Goal: Task Accomplishment & Management: Manage account settings

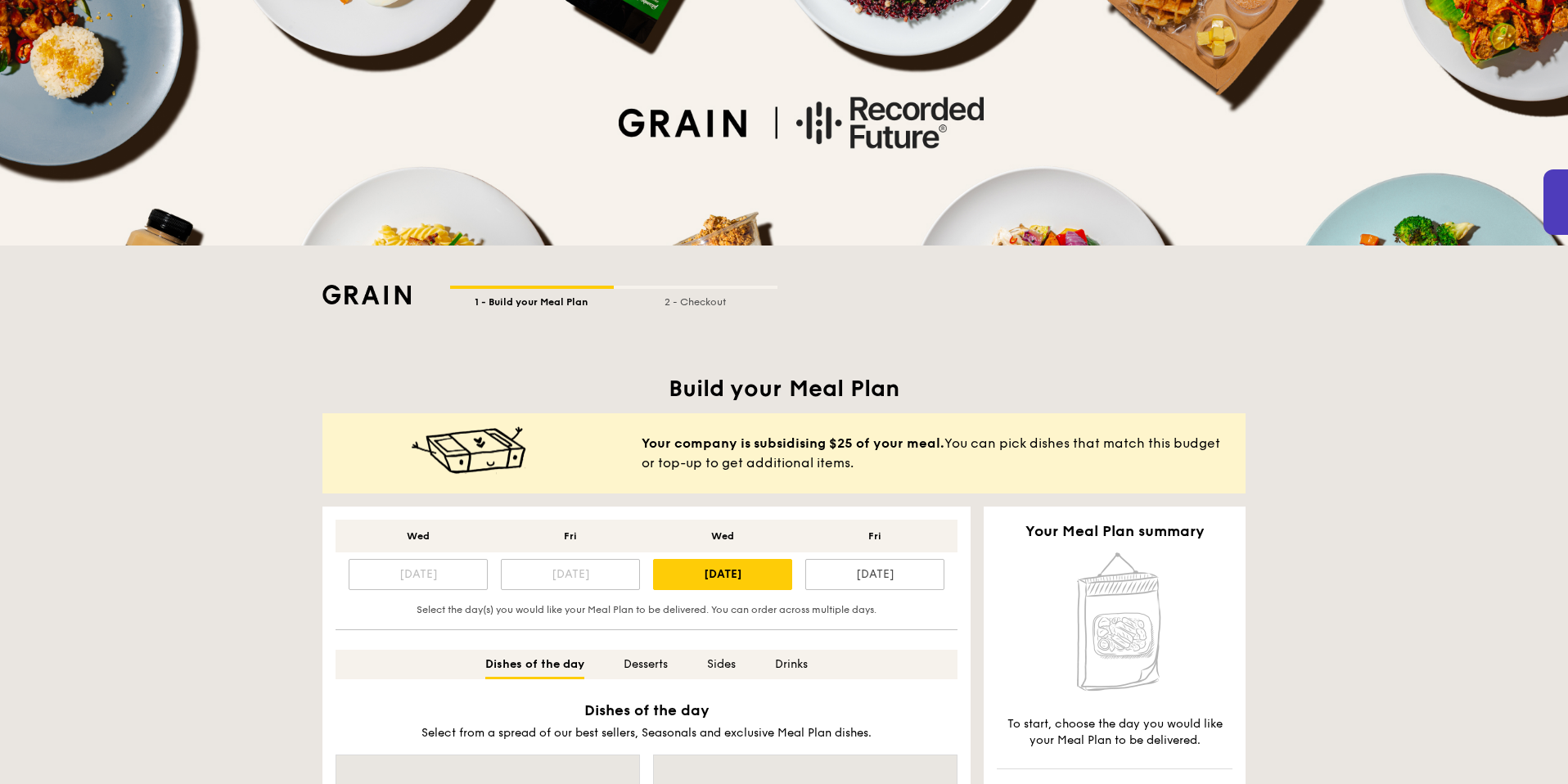
click at [680, 96] on div at bounding box center [784, 123] width 1568 height 246
click at [331, 303] on img at bounding box center [367, 295] width 88 height 19
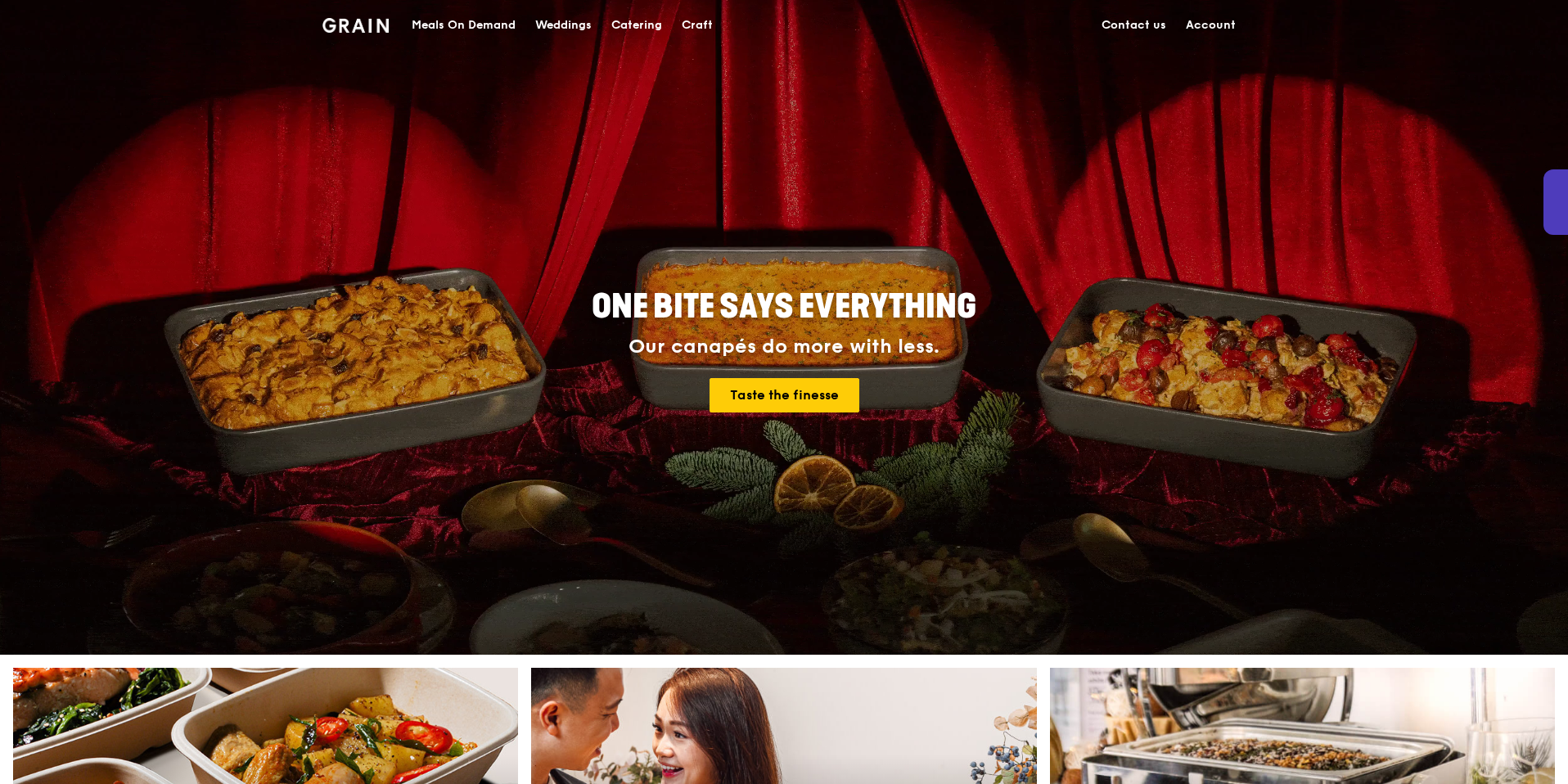
click at [1222, 31] on link "Account" at bounding box center [1210, 25] width 69 height 49
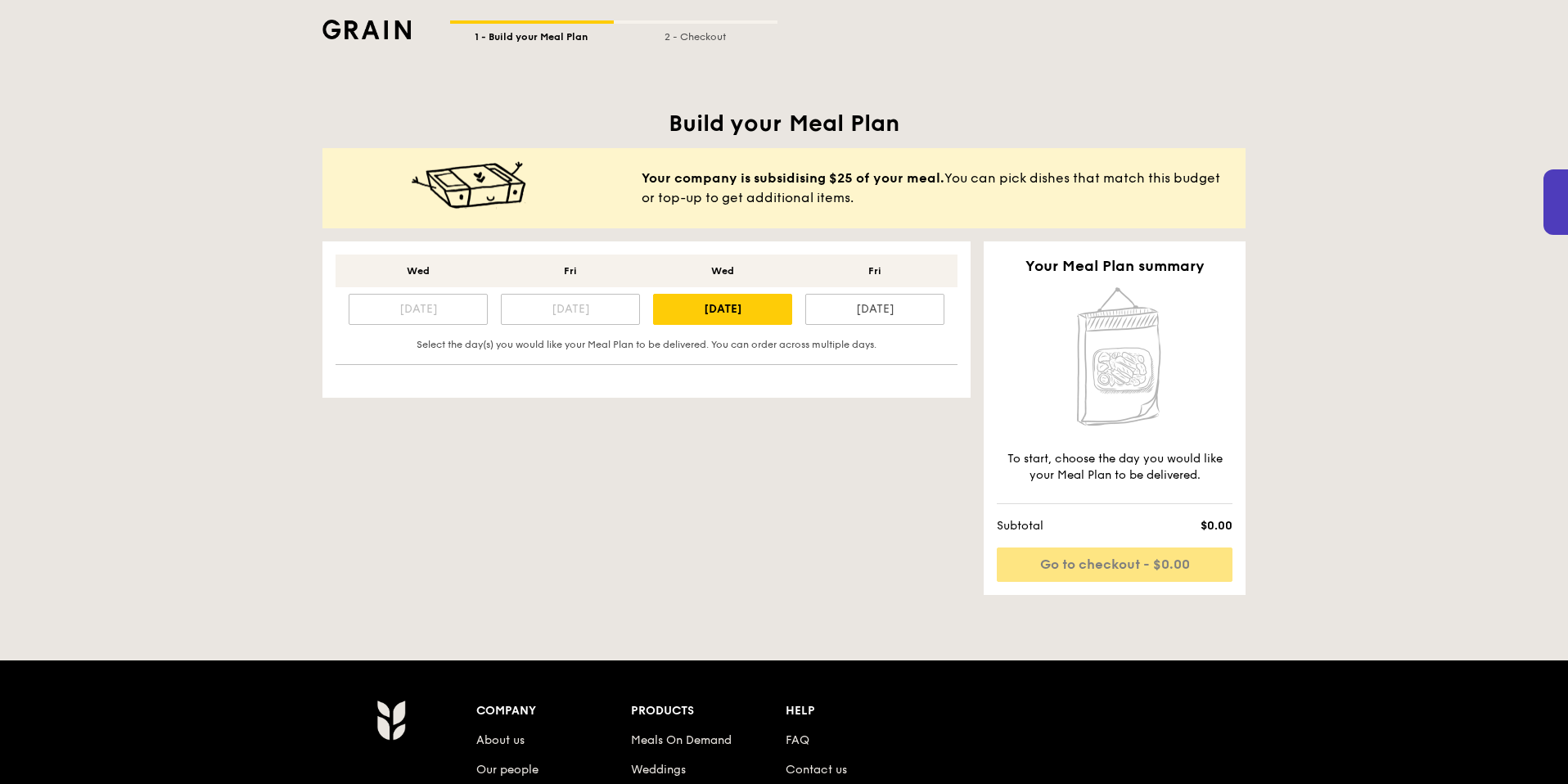
scroll to position [292, 0]
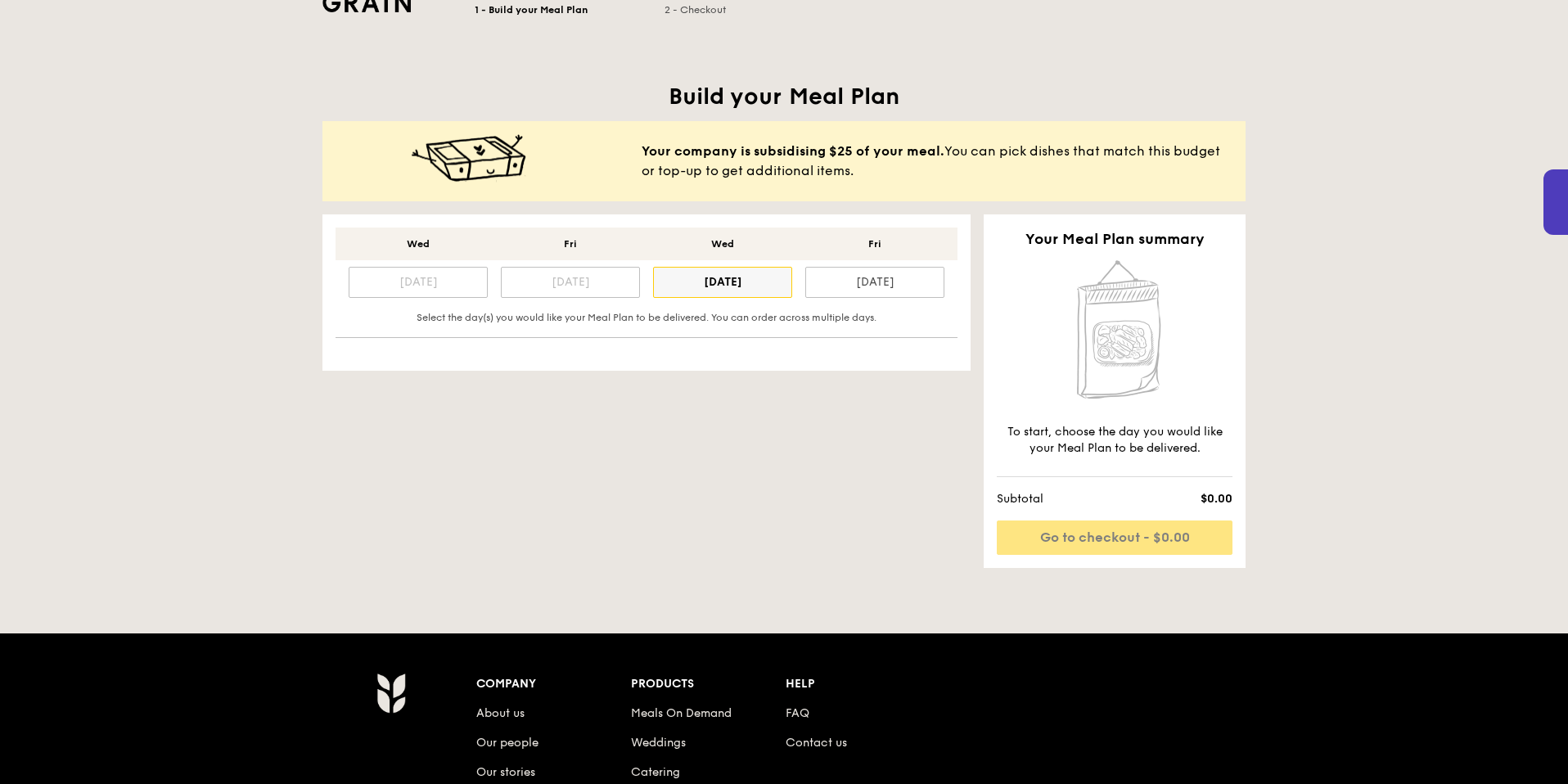
click at [706, 281] on div "[DATE]" at bounding box center [722, 282] width 139 height 31
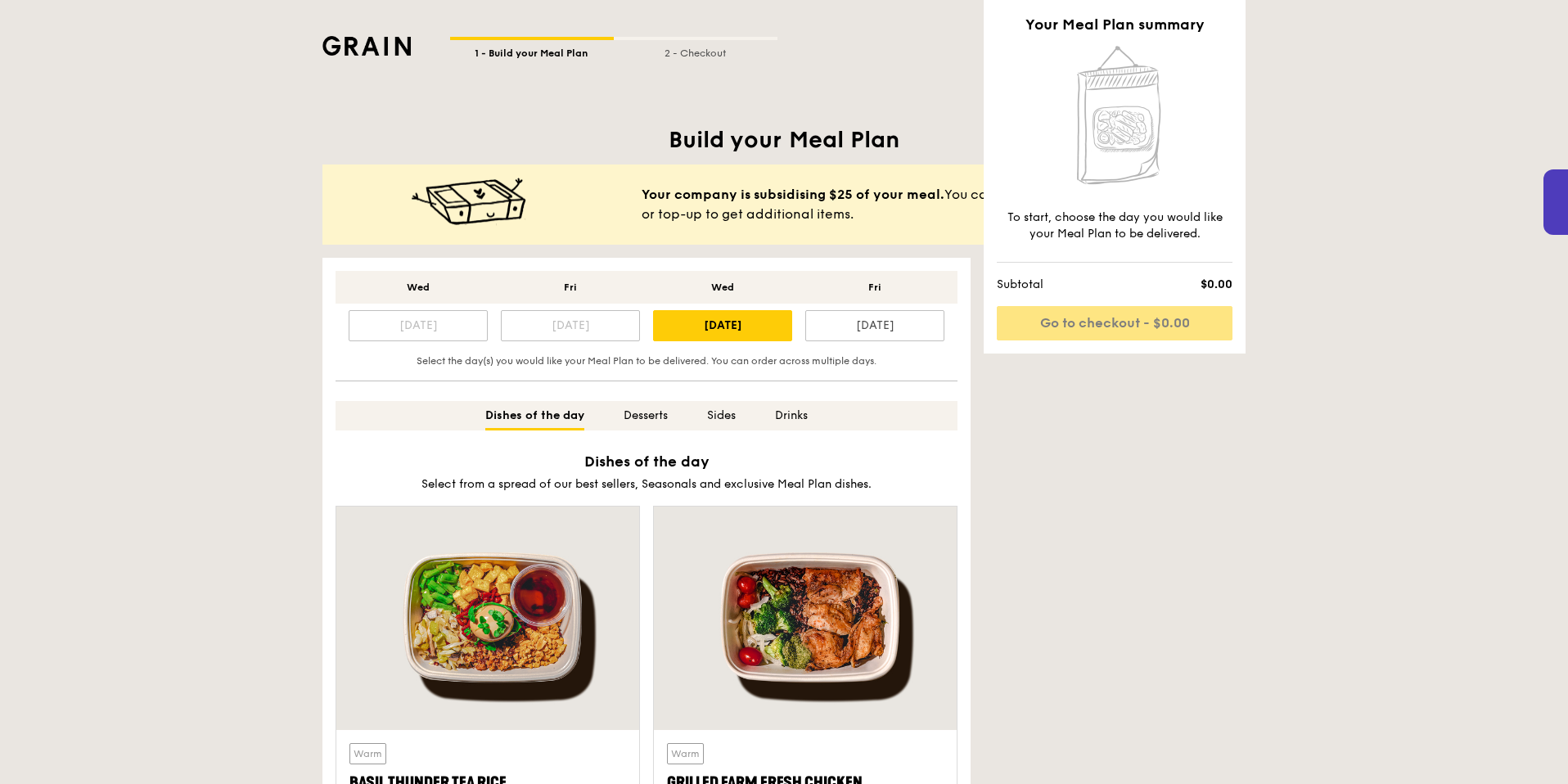
scroll to position [0, 0]
